Goal: Task Accomplishment & Management: Manage account settings

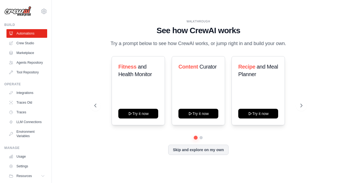
click at [285, 43] on div "WALKTHROUGH See how [PERSON_NAME] works Try a prompt below to see how [PERSON_N…" at bounding box center [198, 33] width 208 height 28
click at [281, 46] on div at bounding box center [281, 46] width 0 height 0
click at [309, 44] on div "WALKTHROUGH See how CrewAI works Try a prompt below to see how CrewAI works, or…" at bounding box center [198, 91] width 276 height 172
click at [302, 105] on icon at bounding box center [302, 105] width 5 height 5
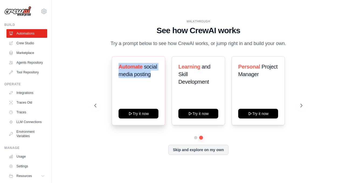
drag, startPoint x: 108, startPoint y: 67, endPoint x: 155, endPoint y: 73, distance: 47.6
click at [155, 73] on div "Automate social media posting Try it now Learning and Skill Development Try it …" at bounding box center [198, 90] width 208 height 69
click at [152, 77] on div at bounding box center [152, 77] width 0 height 0
click at [84, 55] on div "WALKTHROUGH See how CrewAI works Try a prompt below to see how CrewAI works, or…" at bounding box center [198, 91] width 276 height 172
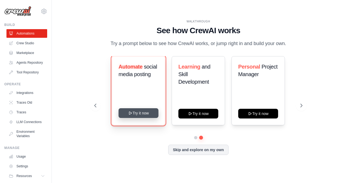
click at [144, 114] on button "Try it now" at bounding box center [138, 113] width 40 height 10
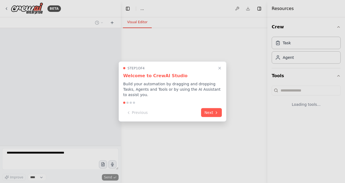
select select "****"
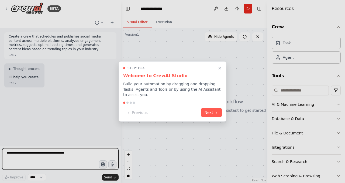
drag, startPoint x: 123, startPoint y: 83, endPoint x: 134, endPoint y: 96, distance: 16.1
click at [134, 96] on p "Build your automation by dragging and dropping Tasks, Agents and Tools or by us…" at bounding box center [172, 89] width 99 height 16
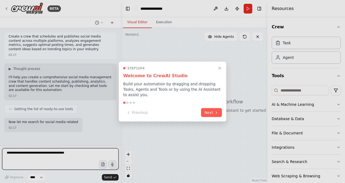
drag, startPoint x: 123, startPoint y: 82, endPoint x: 133, endPoint y: 94, distance: 15.3
click at [133, 94] on p "Build your automation by dragging and dropping Tasks, Agents and Tools or by us…" at bounding box center [172, 89] width 99 height 16
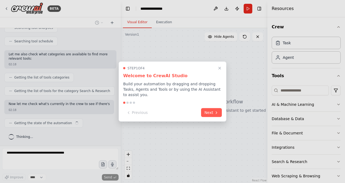
scroll to position [226, 0]
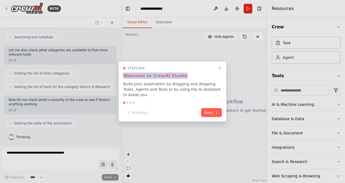
drag, startPoint x: 123, startPoint y: 76, endPoint x: 177, endPoint y: 77, distance: 54.0
click at [177, 77] on h3 "Welcome to CrewAI Studio" at bounding box center [172, 76] width 99 height 6
click at [174, 79] on div at bounding box center [174, 79] width 0 height 0
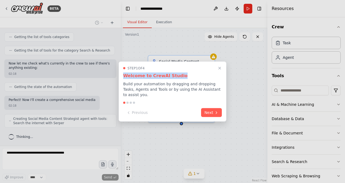
click at [206, 137] on div at bounding box center [172, 91] width 345 height 183
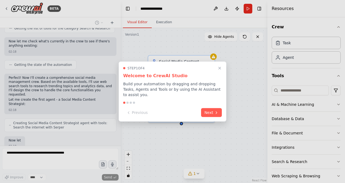
scroll to position [321, 0]
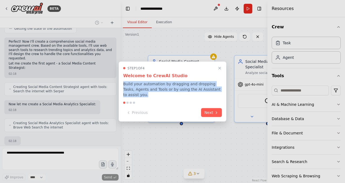
drag, startPoint x: 124, startPoint y: 84, endPoint x: 135, endPoint y: 95, distance: 15.5
click at [135, 95] on p "Build your automation by dragging and dropping Tasks, Agents and Tools or by us…" at bounding box center [172, 89] width 99 height 16
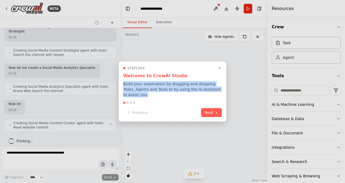
click at [134, 100] on body "BETA Create a crew that schedules and publishes social media content across mul…" at bounding box center [172, 117] width 345 height 234
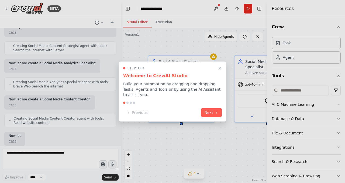
scroll to position [394, 0]
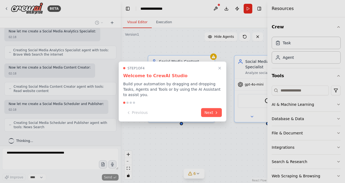
click at [182, 98] on div "Step 1 of 4 Welcome to CrewAI Studio Build your automation by dragging and drop…" at bounding box center [173, 92] width 108 height 60
click at [211, 111] on button "Next" at bounding box center [211, 112] width 21 height 9
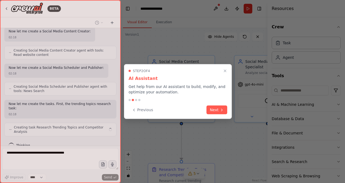
scroll to position [434, 0]
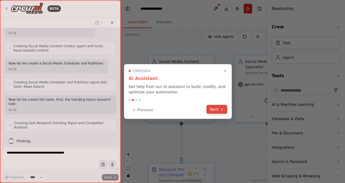
click at [213, 109] on button "Next" at bounding box center [217, 109] width 21 height 9
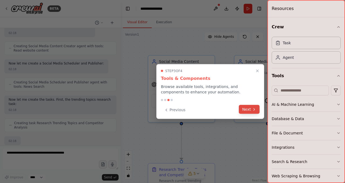
scroll to position [470, 0]
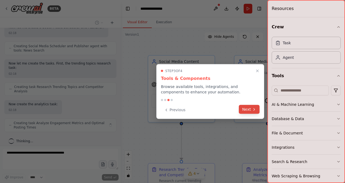
click at [247, 108] on button "Next" at bounding box center [249, 109] width 21 height 9
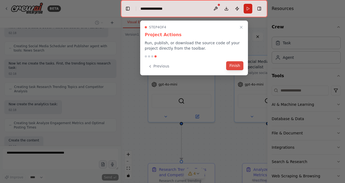
scroll to position [507, 0]
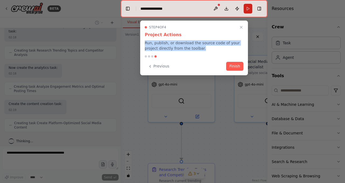
drag, startPoint x: 145, startPoint y: 42, endPoint x: 201, endPoint y: 48, distance: 56.5
click at [201, 48] on p "Run, publish, or download the source code of your project directly from the too…" at bounding box center [194, 45] width 99 height 11
click at [197, 51] on div at bounding box center [197, 51] width 0 height 0
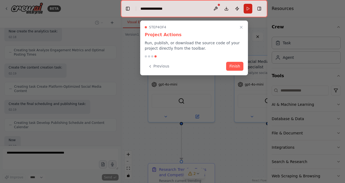
scroll to position [575, 0]
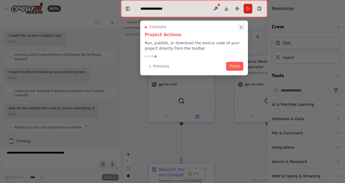
click at [241, 27] on icon "Close walkthrough" at bounding box center [241, 27] width 5 height 5
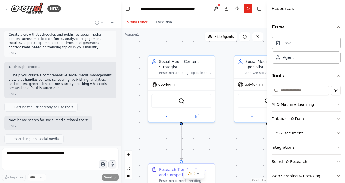
scroll to position [0, 0]
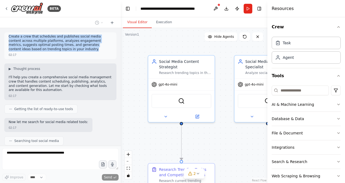
drag, startPoint x: 8, startPoint y: 36, endPoint x: 87, endPoint y: 51, distance: 80.4
click at [87, 51] on p "Create a crew that schedules and publishes social media content across multiple…" at bounding box center [61, 43] width 104 height 17
click at [84, 51] on div at bounding box center [84, 51] width 0 height 0
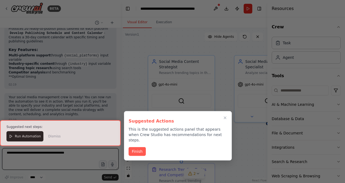
scroll to position [849, 0]
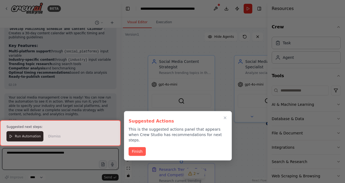
scroll to position [854, 0]
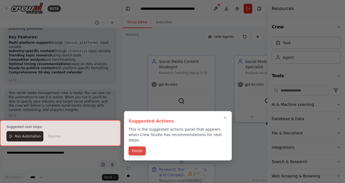
click at [140, 147] on button "Finish" at bounding box center [137, 151] width 17 height 9
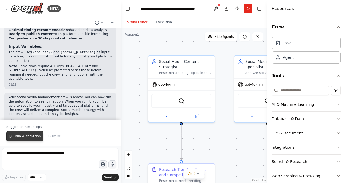
scroll to position [896, 0]
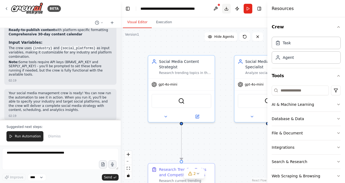
click at [259, 9] on button "Toggle Right Sidebar" at bounding box center [260, 9] width 8 height 8
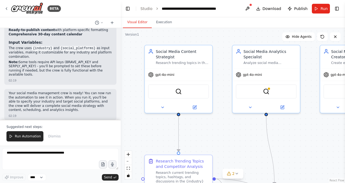
drag, startPoint x: 143, startPoint y: 107, endPoint x: 140, endPoint y: 98, distance: 10.1
click at [140, 98] on div ".deletable-edge-delete-btn { width: 20px; height: 20px; border: 0px solid #ffff…" at bounding box center [233, 105] width 225 height 155
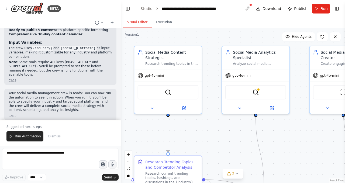
drag, startPoint x: 232, startPoint y: 131, endPoint x: 224, endPoint y: 133, distance: 8.8
click at [224, 133] on div ".deletable-edge-delete-btn { width: 20px; height: 20px; border: 0px solid #ffff…" at bounding box center [233, 105] width 225 height 155
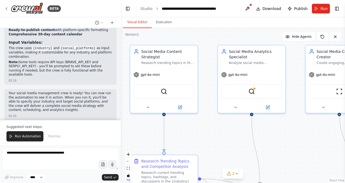
click at [242, 135] on div ".deletable-edge-delete-btn { width: 20px; height: 20px; border: 0px solid #ffff…" at bounding box center [233, 105] width 225 height 155
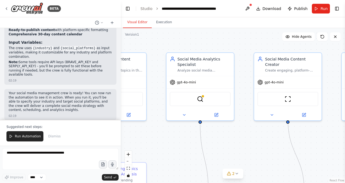
drag, startPoint x: 284, startPoint y: 132, endPoint x: 229, endPoint y: 140, distance: 55.8
click at [229, 140] on div ".deletable-edge-delete-btn { width: 20px; height: 20px; border: 0px solid #ffff…" at bounding box center [233, 105] width 225 height 155
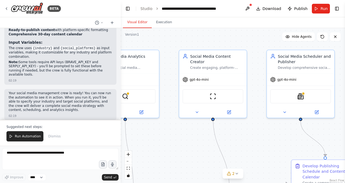
drag, startPoint x: 255, startPoint y: 141, endPoint x: 187, endPoint y: 139, distance: 67.3
click at [187, 139] on div ".deletable-edge-delete-btn { width: 20px; height: 20px; border: 0px solid #ffff…" at bounding box center [233, 105] width 225 height 155
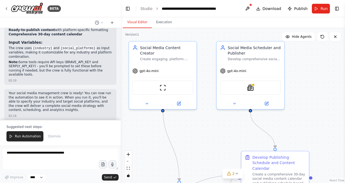
drag, startPoint x: 265, startPoint y: 137, endPoint x: 214, endPoint y: 129, distance: 51.2
click at [214, 129] on div ".deletable-edge-delete-btn { width: 20px; height: 20px; border: 0px solid #ffff…" at bounding box center [233, 105] width 225 height 155
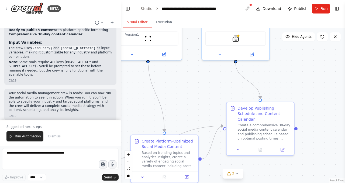
drag, startPoint x: 229, startPoint y: 142, endPoint x: 215, endPoint y: 91, distance: 53.0
click at [215, 91] on div ".deletable-edge-delete-btn { width: 20px; height: 20px; border: 0px solid #ffff…" at bounding box center [233, 105] width 225 height 155
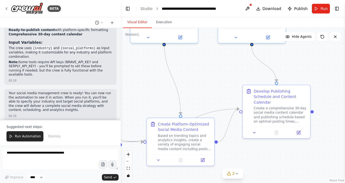
drag, startPoint x: 209, startPoint y: 104, endPoint x: 225, endPoint y: 88, distance: 22.1
click at [225, 88] on div ".deletable-edge-delete-btn { width: 20px; height: 20px; border: 0px solid #ffff…" at bounding box center [233, 105] width 225 height 155
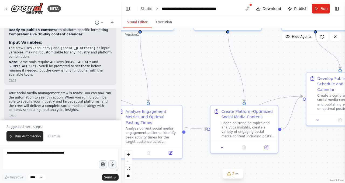
drag, startPoint x: 212, startPoint y: 96, endPoint x: 274, endPoint y: 83, distance: 62.8
click at [274, 83] on div ".deletable-edge-delete-btn { width: 20px; height: 20px; border: 0px solid #ffff…" at bounding box center [233, 105] width 225 height 155
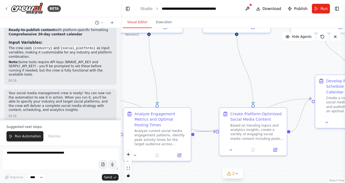
drag, startPoint x: 197, startPoint y: 83, endPoint x: 246, endPoint y: 102, distance: 53.1
click at [246, 102] on div ".deletable-edge-delete-btn { width: 20px; height: 20px; border: 0px solid #ffff…" at bounding box center [233, 105] width 225 height 155
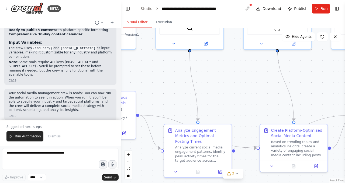
drag, startPoint x: 226, startPoint y: 98, endPoint x: 239, endPoint y: 99, distance: 13.2
click at [239, 99] on div ".deletable-edge-delete-btn { width: 20px; height: 20px; border: 0px solid #ffff…" at bounding box center [233, 105] width 225 height 155
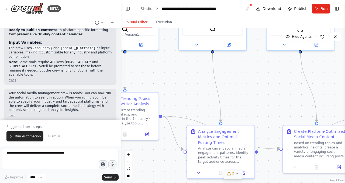
click at [236, 173] on icon at bounding box center [237, 173] width 4 height 4
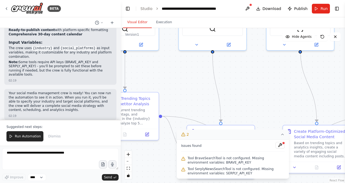
click at [260, 113] on div ".deletable-edge-delete-btn { width: 20px; height: 20px; border: 0px solid #ffff…" at bounding box center [233, 105] width 225 height 155
click at [284, 135] on icon at bounding box center [283, 134] width 2 height 1
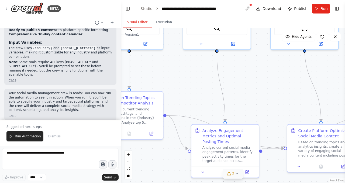
drag, startPoint x: 257, startPoint y: 101, endPoint x: 289, endPoint y: 103, distance: 31.6
click at [289, 103] on div ".deletable-edge-delete-btn { width: 20px; height: 20px; border: 0px solid #ffff…" at bounding box center [233, 105] width 225 height 155
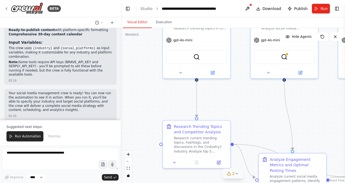
drag, startPoint x: 205, startPoint y: 82, endPoint x: 252, endPoint y: 113, distance: 56.1
click at [252, 113] on div ".deletable-edge-delete-btn { width: 20px; height: 20px; border: 0px solid #ffff…" at bounding box center [233, 105] width 225 height 155
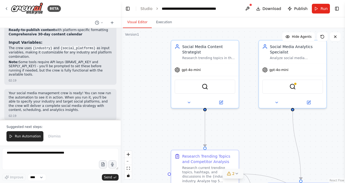
click at [224, 133] on div ".deletable-edge-delete-btn { width: 20px; height: 20px; border: 0px solid #ffff…" at bounding box center [233, 105] width 225 height 155
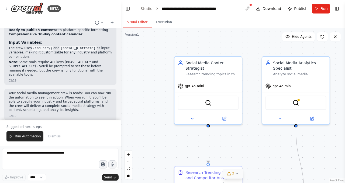
drag, startPoint x: 238, startPoint y: 114, endPoint x: 241, endPoint y: 129, distance: 15.5
click at [241, 129] on div ".deletable-edge-delete-btn { width: 20px; height: 20px; border: 0px solid #ffff…" at bounding box center [233, 105] width 225 height 155
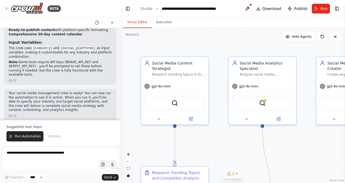
drag, startPoint x: 252, startPoint y: 99, endPoint x: 219, endPoint y: 100, distance: 33.5
click at [219, 100] on div ".deletable-edge-delete-btn { width: 20px; height: 20px; border: 0px solid #ffff…" at bounding box center [233, 105] width 225 height 155
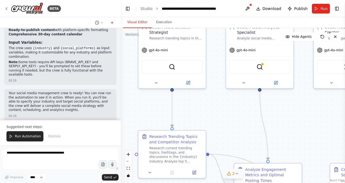
drag, startPoint x: 217, startPoint y: 90, endPoint x: 215, endPoint y: 54, distance: 36.3
click at [215, 54] on div ".deletable-edge-delete-btn { width: 20px; height: 20px; border: 0px solid #ffff…" at bounding box center [233, 105] width 225 height 155
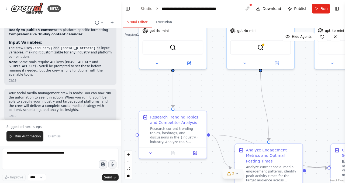
drag, startPoint x: 216, startPoint y: 95, endPoint x: 216, endPoint y: 73, distance: 21.6
click at [216, 73] on div ".deletable-edge-delete-btn { width: 20px; height: 20px; border: 0px solid #ffff…" at bounding box center [233, 105] width 225 height 155
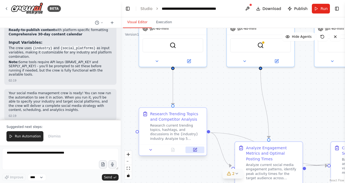
click at [196, 148] on icon at bounding box center [196, 149] width 2 height 2
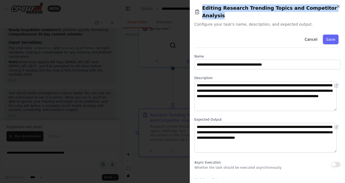
drag, startPoint x: 204, startPoint y: 8, endPoint x: 335, endPoint y: 7, distance: 130.6
click at [335, 7] on h2 "Editing Research Trending Topics and Competitor Analysis" at bounding box center [268, 11] width 147 height 15
click at [333, 12] on div "Editing Research Trending Topics and Competitor Analysis Configure your task's …" at bounding box center [268, 15] width 147 height 23
drag, startPoint x: 232, startPoint y: 8, endPoint x: 334, endPoint y: 7, distance: 102.6
click at [334, 7] on h2 "Editing Research Trending Topics and Competitor Analysis" at bounding box center [268, 11] width 147 height 15
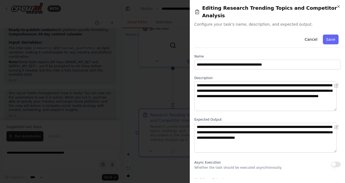
click at [333, 2] on div "**********" at bounding box center [267, 91] width 155 height 183
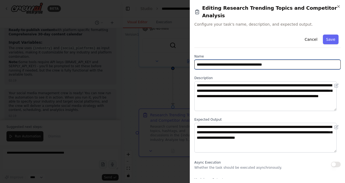
drag, startPoint x: 198, startPoint y: 56, endPoint x: 297, endPoint y: 56, distance: 98.5
click at [297, 60] on input "**********" at bounding box center [268, 65] width 147 height 10
click at [294, 61] on input "**********" at bounding box center [268, 65] width 147 height 10
drag, startPoint x: 287, startPoint y: 57, endPoint x: 191, endPoint y: 57, distance: 95.8
click at [191, 57] on div "**********" at bounding box center [267, 91] width 155 height 183
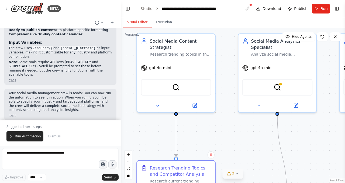
drag, startPoint x: 220, startPoint y: 56, endPoint x: 232, endPoint y: 104, distance: 49.4
click at [232, 104] on div ".deletable-edge-delete-btn { width: 20px; height: 20px; border: 0px solid #ffff…" at bounding box center [233, 105] width 225 height 155
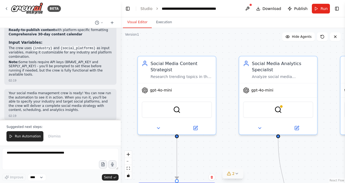
drag, startPoint x: 231, startPoint y: 63, endPoint x: 234, endPoint y: 107, distance: 43.6
click at [234, 111] on div ".deletable-edge-delete-btn { width: 20px; height: 20px; border: 0px solid #ffff…" at bounding box center [233, 105] width 225 height 155
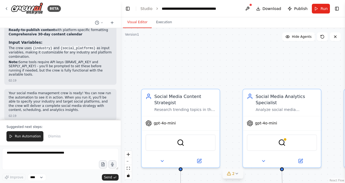
drag, startPoint x: 234, startPoint y: 70, endPoint x: 239, endPoint y: 76, distance: 7.7
click at [236, 83] on div ".deletable-edge-delete-btn { width: 20px; height: 20px; border: 0px solid #ffff…" at bounding box center [233, 105] width 225 height 155
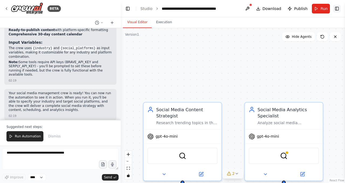
click at [337, 7] on button "Toggle Right Sidebar" at bounding box center [338, 9] width 8 height 8
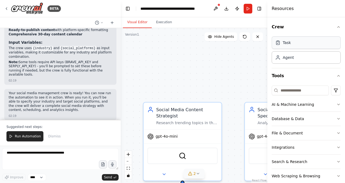
click at [286, 44] on div "Task" at bounding box center [287, 42] width 8 height 5
click at [289, 56] on div "Agent" at bounding box center [288, 57] width 11 height 5
click at [235, 77] on div ".deletable-edge-delete-btn { width: 20px; height: 20px; border: 0px solid #ffff…" at bounding box center [194, 105] width 147 height 155
click at [260, 9] on button "Toggle Right Sidebar" at bounding box center [260, 9] width 8 height 8
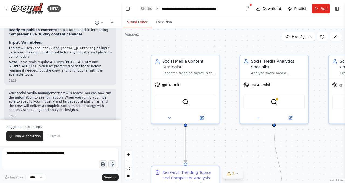
drag, startPoint x: 227, startPoint y: 76, endPoint x: 223, endPoint y: 32, distance: 44.2
click at [223, 30] on div ".deletable-edge-delete-btn { width: 20px; height: 20px; border: 0px solid #ffff…" at bounding box center [233, 105] width 225 height 155
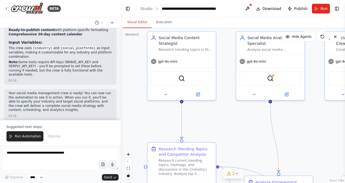
drag, startPoint x: 230, startPoint y: 79, endPoint x: 226, endPoint y: 56, distance: 22.7
click at [226, 56] on div ".deletable-edge-delete-btn { width: 20px; height: 20px; border: 0px solid #ffff…" at bounding box center [233, 105] width 225 height 155
click at [198, 93] on icon at bounding box center [198, 92] width 3 height 3
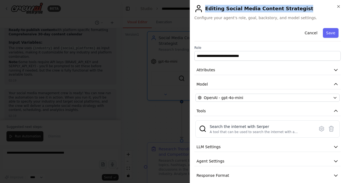
drag, startPoint x: 206, startPoint y: 8, endPoint x: 294, endPoint y: 7, distance: 87.7
click at [294, 7] on h2 "Editing Social Media Content Strategist" at bounding box center [268, 8] width 147 height 9
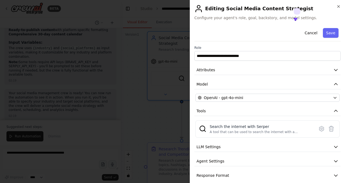
click at [297, 18] on icon at bounding box center [296, 19] width 2 height 2
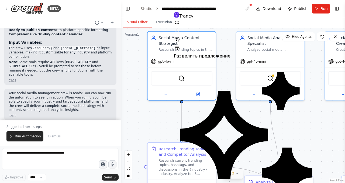
click at [225, 69] on div ".deletable-edge-delete-btn { width: 20px; height: 20px; border: 0px solid #ffff…" at bounding box center [233, 105] width 225 height 155
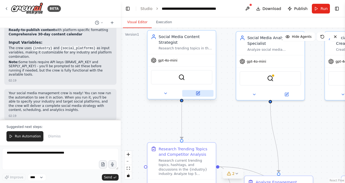
click at [200, 93] on icon at bounding box center [198, 93] width 4 height 4
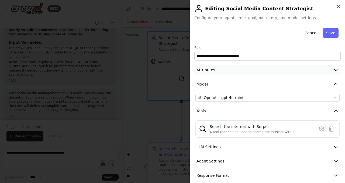
click at [334, 70] on icon "button" at bounding box center [336, 69] width 5 height 5
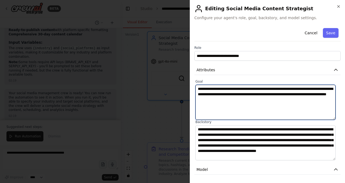
drag, startPoint x: 198, startPoint y: 89, endPoint x: 279, endPoint y: 99, distance: 81.0
click at [279, 99] on textarea "**********" at bounding box center [266, 102] width 140 height 35
click at [276, 101] on textarea "**********" at bounding box center [266, 102] width 140 height 35
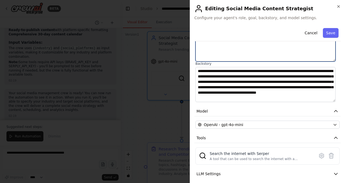
scroll to position [78, 0]
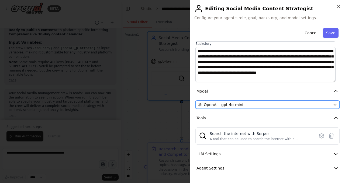
click at [334, 104] on icon "button" at bounding box center [335, 104] width 2 height 1
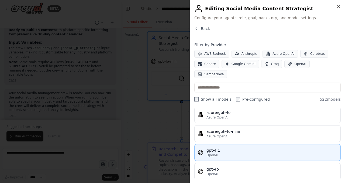
scroll to position [0, 0]
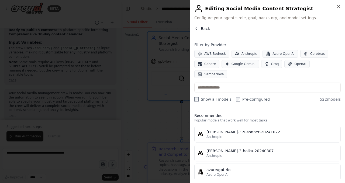
click at [197, 28] on icon "button" at bounding box center [196, 28] width 1 height 2
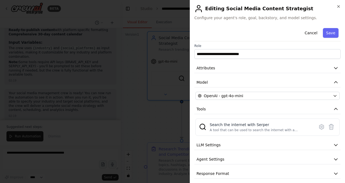
scroll to position [6, 0]
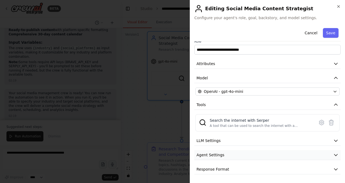
click at [335, 155] on icon "button" at bounding box center [336, 155] width 3 height 2
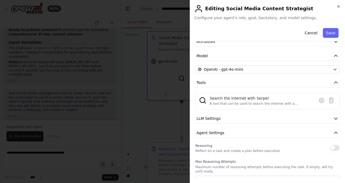
scroll to position [0, 0]
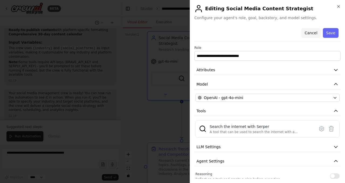
click at [309, 33] on button "Cancel" at bounding box center [311, 33] width 19 height 10
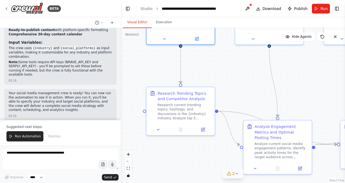
drag, startPoint x: 228, startPoint y: 107, endPoint x: 226, endPoint y: 52, distance: 54.8
click at [227, 51] on div ".deletable-edge-delete-btn { width: 20px; height: 20px; border: 0px solid #ffff…" at bounding box center [233, 105] width 225 height 155
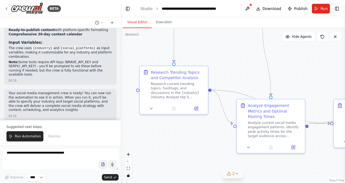
drag, startPoint x: 229, startPoint y: 80, endPoint x: 222, endPoint y: 59, distance: 22.1
click at [222, 59] on div ".deletable-edge-delete-btn { width: 20px; height: 20px; border: 0px solid #ffff…" at bounding box center [233, 105] width 225 height 155
click at [185, 72] on div "Research Trending Topics and Competitor Analysis" at bounding box center [178, 73] width 54 height 11
click at [196, 108] on icon at bounding box center [197, 107] width 3 height 3
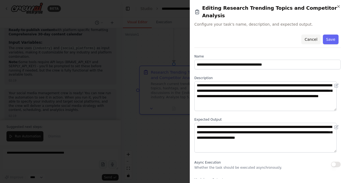
click at [304, 35] on button "Cancel" at bounding box center [311, 40] width 19 height 10
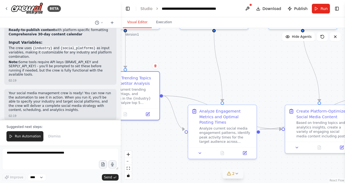
drag, startPoint x: 236, startPoint y: 68, endPoint x: 190, endPoint y: 83, distance: 48.1
click at [190, 85] on div ".deletable-edge-delete-btn { width: 20px; height: 20px; border: 0px solid #ffff…" at bounding box center [233, 105] width 225 height 155
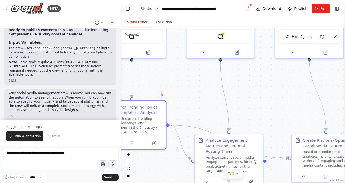
drag, startPoint x: 191, startPoint y: 67, endPoint x: 193, endPoint y: 84, distance: 17.4
click at [196, 89] on div ".deletable-edge-delete-btn { width: 20px; height: 20px; border: 0px solid #ffff…" at bounding box center [233, 105] width 225 height 155
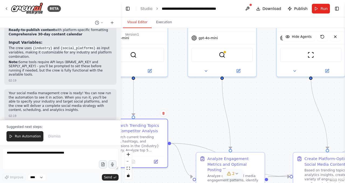
drag, startPoint x: 187, startPoint y: 70, endPoint x: 187, endPoint y: 87, distance: 17.0
click at [187, 88] on div ".deletable-edge-delete-btn { width: 20px; height: 20px; border: 0px solid #ffff…" at bounding box center [233, 105] width 225 height 155
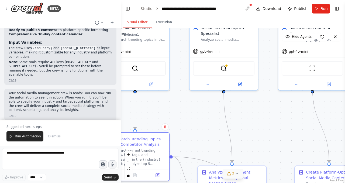
drag, startPoint x: 188, startPoint y: 74, endPoint x: 189, endPoint y: 80, distance: 5.7
click at [189, 80] on div ".deletable-edge-delete-btn { width: 20px; height: 20px; border: 0px solid #ffff…" at bounding box center [233, 105] width 225 height 155
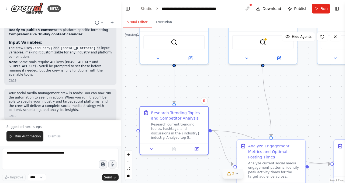
drag, startPoint x: 186, startPoint y: 69, endPoint x: 225, endPoint y: 34, distance: 52.2
click at [225, 34] on div ".deletable-edge-delete-btn { width: 20px; height: 20px; border: 0px solid #ffff…" at bounding box center [233, 105] width 225 height 155
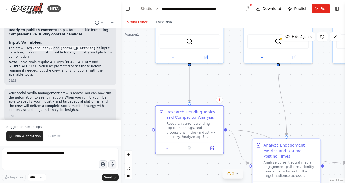
drag, startPoint x: 136, startPoint y: 113, endPoint x: 151, endPoint y: 112, distance: 15.4
click at [151, 112] on div ".deletable-edge-delete-btn { width: 20px; height: 20px; border: 0px solid #ffff…" at bounding box center [233, 105] width 225 height 155
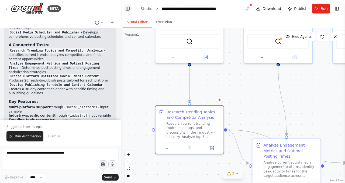
click at [129, 7] on button "Toggle Left Sidebar" at bounding box center [128, 9] width 8 height 8
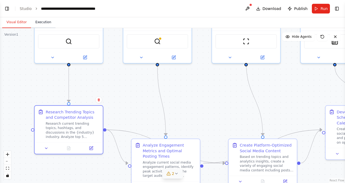
click at [42, 21] on button "Execution" at bounding box center [43, 22] width 25 height 11
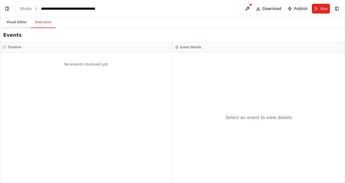
click at [21, 22] on button "Visual Editor" at bounding box center [16, 22] width 29 height 11
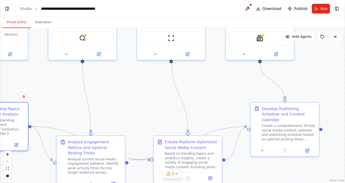
drag, startPoint x: 212, startPoint y: 97, endPoint x: 137, endPoint y: 94, distance: 75.1
click at [137, 94] on div ".deletable-edge-delete-btn { width: 20px; height: 20px; border: 0px solid #ffff…" at bounding box center [172, 105] width 345 height 155
drag, startPoint x: 220, startPoint y: 87, endPoint x: 195, endPoint y: 85, distance: 25.4
click at [195, 87] on div ".deletable-edge-delete-btn { width: 20px; height: 20px; border: 0px solid #ffff…" at bounding box center [172, 105] width 345 height 155
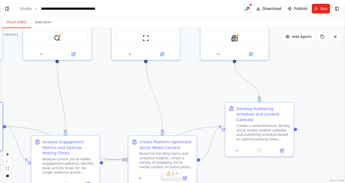
click at [251, 7] on button at bounding box center [247, 9] width 9 height 10
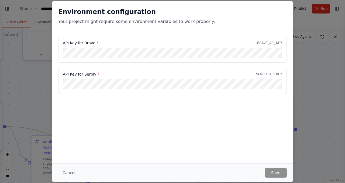
click at [314, 95] on div "Environment configuration Your project might require some environment variables…" at bounding box center [172, 91] width 345 height 183
click at [68, 174] on button "Cancel" at bounding box center [68, 173] width 21 height 10
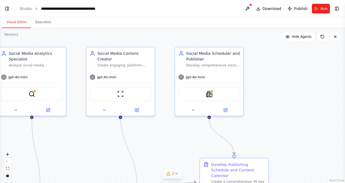
drag, startPoint x: 289, startPoint y: 69, endPoint x: 267, endPoint y: 112, distance: 48.4
click at [267, 112] on div ".deletable-edge-delete-btn { width: 20px; height: 20px; border: 0px solid #ffff…" at bounding box center [172, 105] width 345 height 155
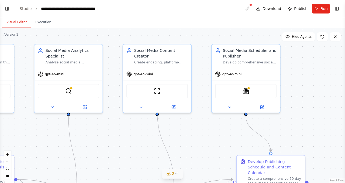
drag, startPoint x: 256, startPoint y: 102, endPoint x: 309, endPoint y: 99, distance: 53.8
click at [309, 99] on div ".deletable-edge-delete-btn { width: 20px; height: 20px; border: 0px solid #ffff…" at bounding box center [172, 105] width 345 height 155
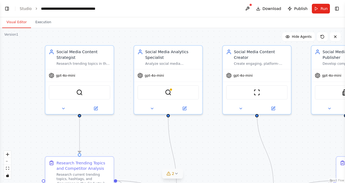
click at [230, 129] on div ".deletable-edge-delete-btn { width: 20px; height: 20px; border: 0px solid #ffff…" at bounding box center [172, 105] width 345 height 155
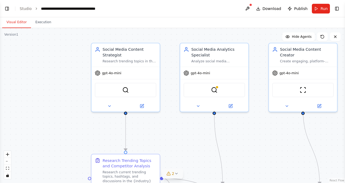
drag, startPoint x: 127, startPoint y: 129, endPoint x: 169, endPoint y: 126, distance: 42.2
click at [169, 126] on div ".deletable-edge-delete-btn { width: 20px; height: 20px; border: 0px solid #ffff…" at bounding box center [172, 105] width 345 height 155
click at [25, 8] on link "Studio" at bounding box center [26, 8] width 12 height 4
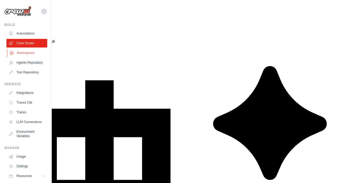
click at [28, 52] on link "Marketplace" at bounding box center [27, 53] width 41 height 9
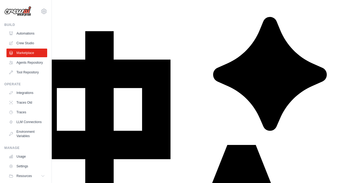
scroll to position [52, 0]
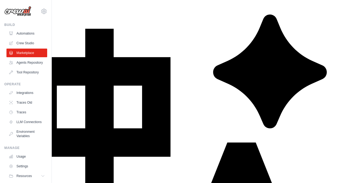
drag, startPoint x: 65, startPoint y: 51, endPoint x: 133, endPoint y: 57, distance: 68.3
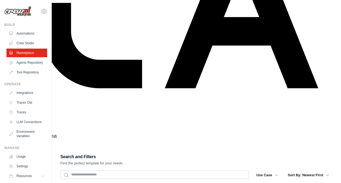
scroll to position [332, 0]
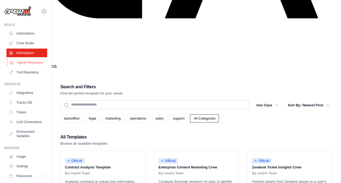
click at [24, 63] on link "Agents Repository" at bounding box center [27, 62] width 41 height 9
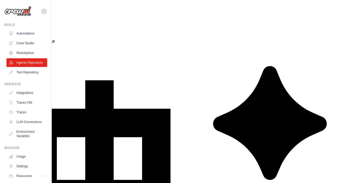
drag, startPoint x: 72, startPoint y: 43, endPoint x: 177, endPoint y: 43, distance: 105.0
click at [173, 35] on div at bounding box center [173, 35] width 0 height 0
drag, startPoint x: 72, startPoint y: 50, endPoint x: 189, endPoint y: 51, distance: 116.6
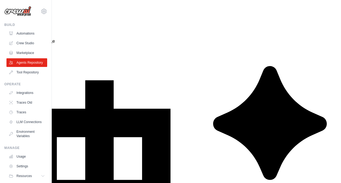
click at [185, 42] on div at bounding box center [185, 42] width 0 height 0
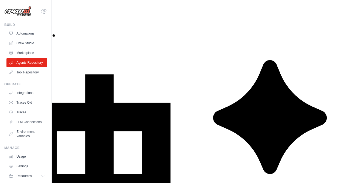
scroll to position [11, 0]
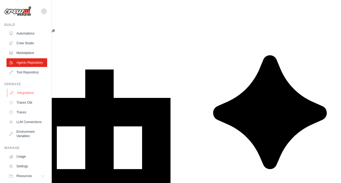
click at [24, 97] on link "Integrations" at bounding box center [27, 93] width 41 height 9
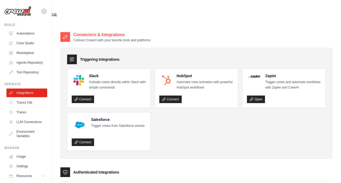
scroll to position [388, 0]
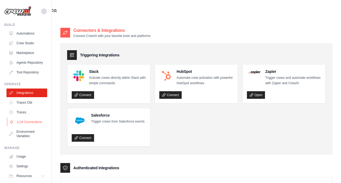
click at [21, 126] on link "LLM Connections" at bounding box center [27, 122] width 41 height 9
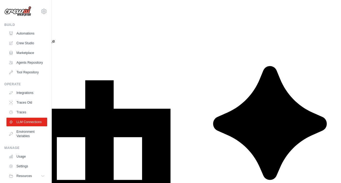
select select "*********"
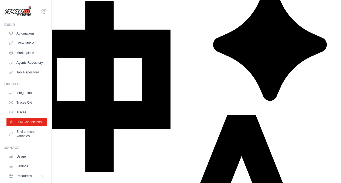
scroll to position [79, 0]
click at [24, 140] on link "Environment Variables" at bounding box center [27, 133] width 41 height 13
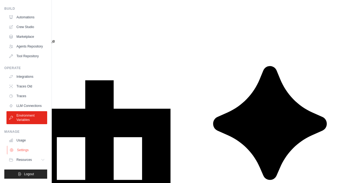
scroll to position [25, 0]
click at [41, 160] on icon at bounding box center [43, 160] width 4 height 4
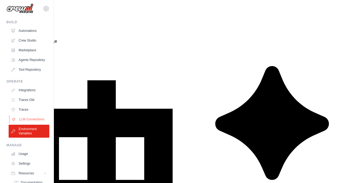
scroll to position [0, 0]
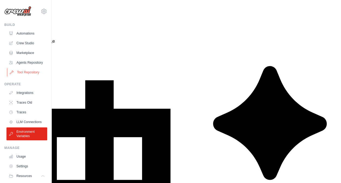
click at [32, 76] on link "Tool Repository" at bounding box center [27, 72] width 41 height 9
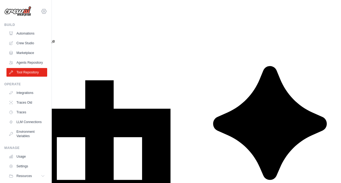
click at [41, 11] on icon at bounding box center [44, 11] width 6 height 6
click at [29, 34] on link "Automations" at bounding box center [27, 33] width 41 height 9
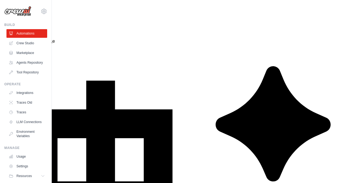
drag, startPoint x: 157, startPoint y: 30, endPoint x: 243, endPoint y: 30, distance: 85.8
click at [239, 18] on div at bounding box center [239, 18] width 0 height 0
click at [25, 41] on link "Crew Studio" at bounding box center [27, 43] width 41 height 9
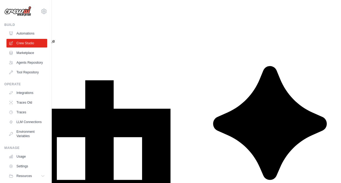
drag, startPoint x: 88, startPoint y: 17, endPoint x: 163, endPoint y: 18, distance: 75.3
click at [160, 7] on div at bounding box center [160, 7] width 0 height 0
drag, startPoint x: 87, startPoint y: 25, endPoint x: 230, endPoint y: 24, distance: 142.5
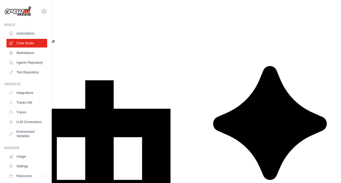
click at [226, 16] on div at bounding box center [226, 16] width 0 height 0
drag, startPoint x: 87, startPoint y: 25, endPoint x: 229, endPoint y: 26, distance: 142.0
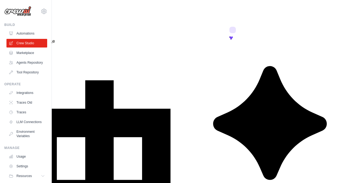
click at [231, 36] on icon at bounding box center [231, 37] width 2 height 2
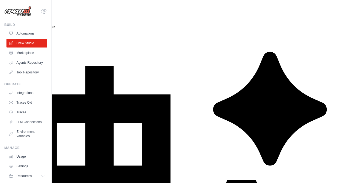
scroll to position [34, 0]
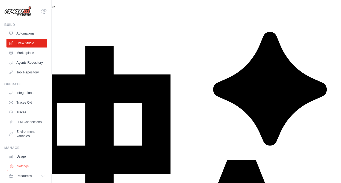
click at [22, 171] on link "Settings" at bounding box center [27, 166] width 41 height 9
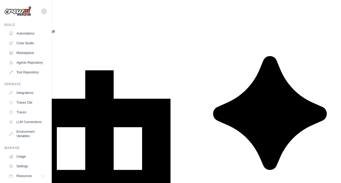
scroll to position [11, 0]
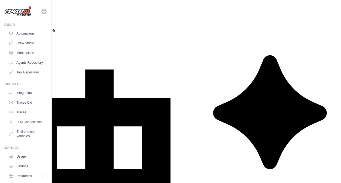
click at [42, 12] on icon at bounding box center [44, 11] width 5 height 5
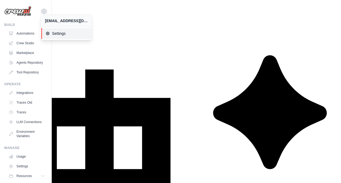
click at [57, 33] on span "Settings" at bounding box center [67, 33] width 43 height 5
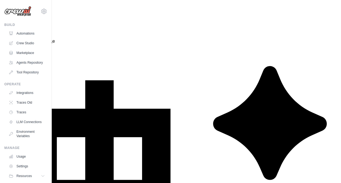
click at [23, 161] on link "Usage" at bounding box center [27, 156] width 41 height 9
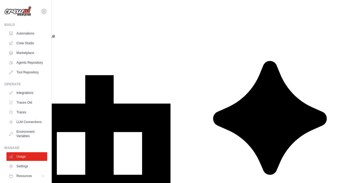
scroll to position [6, 0]
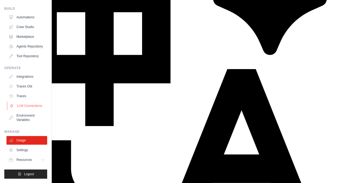
scroll to position [25, 0]
click at [26, 174] on span "Logout" at bounding box center [29, 174] width 10 height 4
